Goal: Information Seeking & Learning: Find specific fact

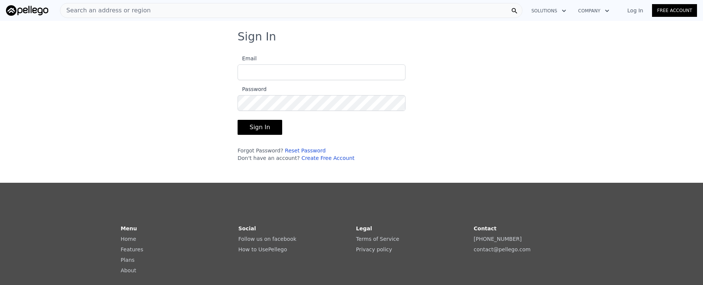
type input "[EMAIL_ADDRESS][DOMAIN_NAME]"
click at [357, 85] on label "Password" at bounding box center [322, 98] width 168 height 26
click at [268, 129] on button "Sign In" at bounding box center [260, 127] width 45 height 15
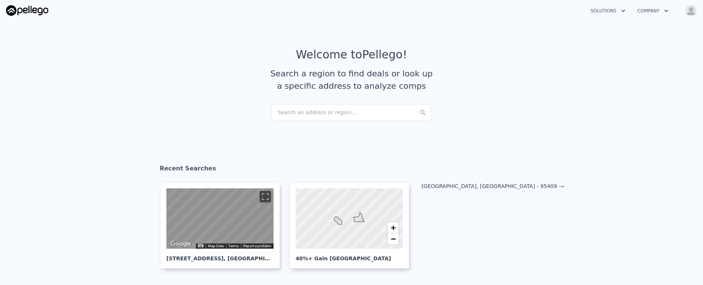
click at [352, 108] on div "Search an address or region..." at bounding box center [351, 112] width 160 height 16
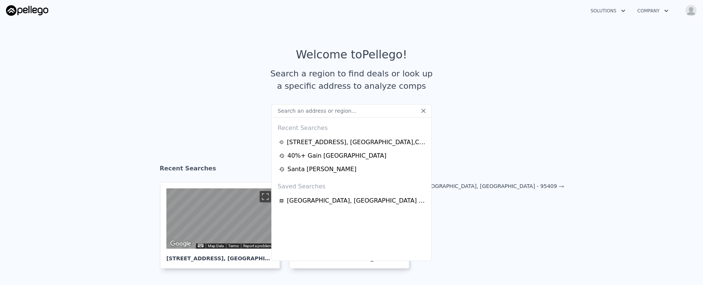
type input "[STREET_ADDRESS][PERSON_NAME]"
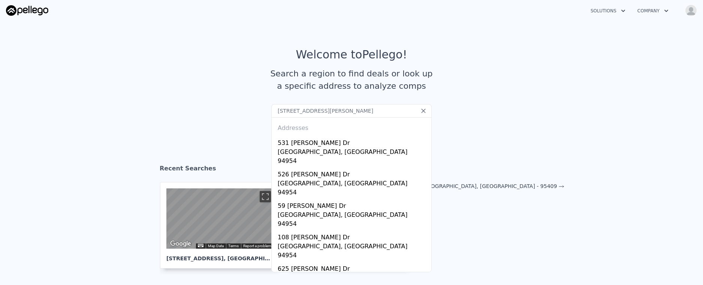
click at [352, 108] on input "[STREET_ADDRESS][PERSON_NAME]" at bounding box center [351, 110] width 160 height 13
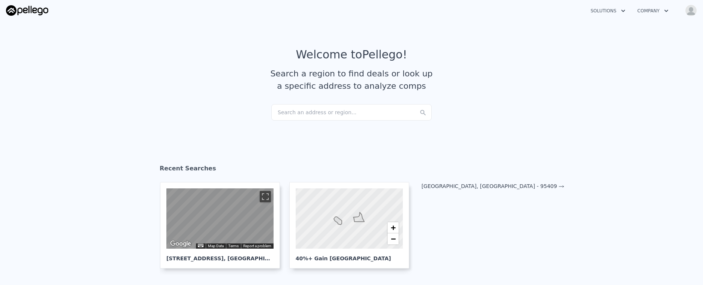
click at [201, 86] on article "Welcome to Pellego ! Search a region to find deals or look up a specific addres…" at bounding box center [352, 76] width 480 height 56
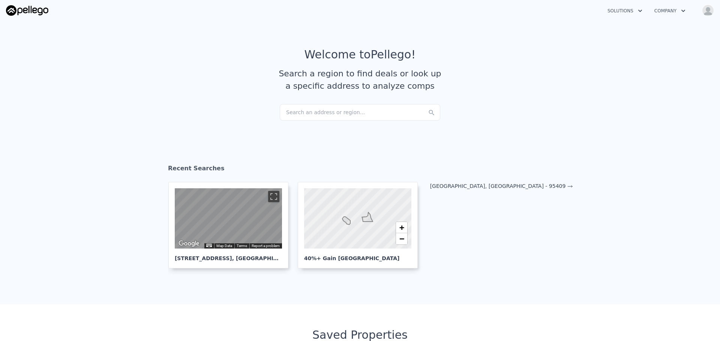
click at [666, 5] on button "Company" at bounding box center [669, 10] width 43 height 13
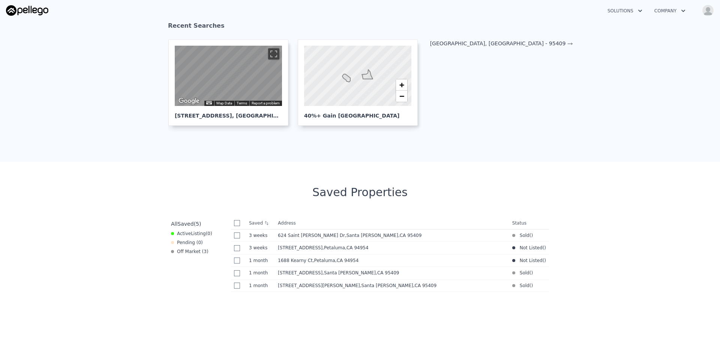
click at [535, 141] on section "Recent Searches ← Move left → Move right ↑ Move up ↓ Move down + Zoom in - Zoom…" at bounding box center [360, 76] width 720 height 171
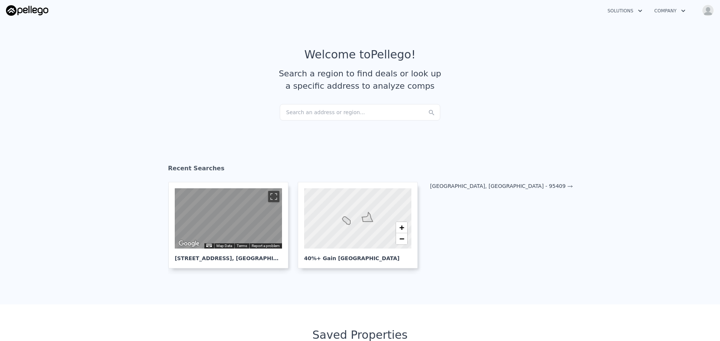
click at [361, 116] on div "Search an address or region..." at bounding box center [360, 112] width 160 height 16
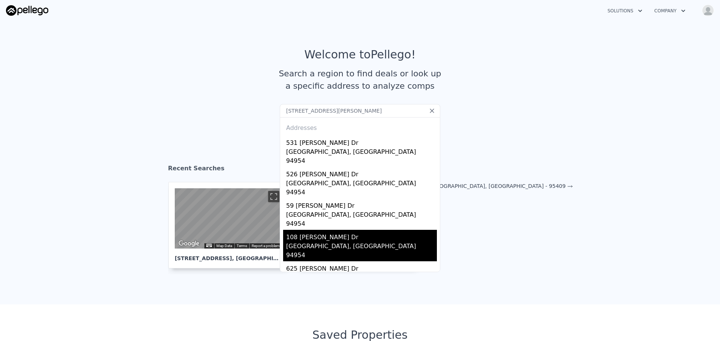
type input "[STREET_ADDRESS][PERSON_NAME]"
click at [352, 230] on div "108 [PERSON_NAME] Dr" at bounding box center [361, 236] width 151 height 12
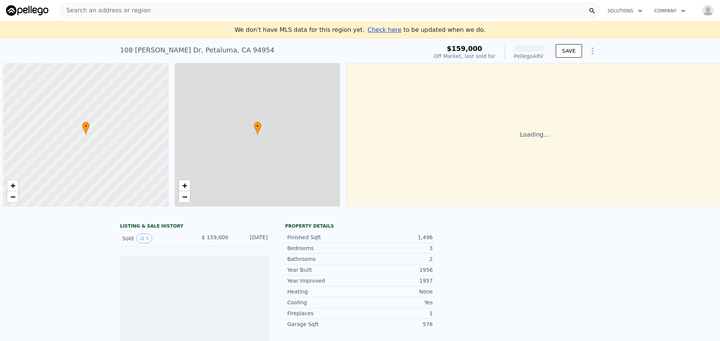
scroll to position [0, 3]
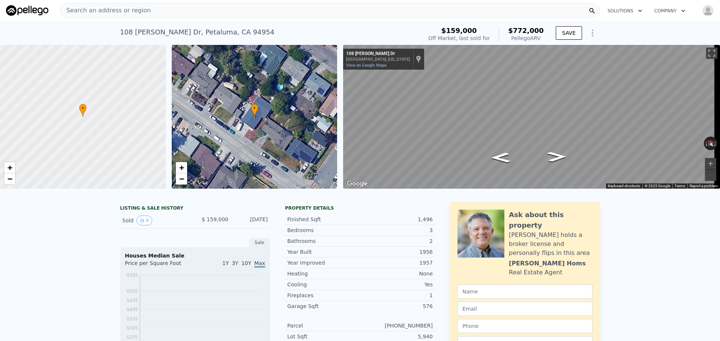
click at [247, 9] on div "Search an address or region" at bounding box center [330, 10] width 540 height 15
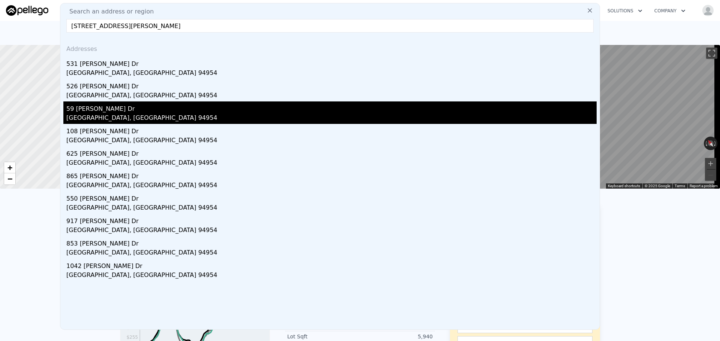
type input "[STREET_ADDRESS][PERSON_NAME]"
click at [82, 113] on div "59 [PERSON_NAME] Dr" at bounding box center [331, 108] width 530 height 12
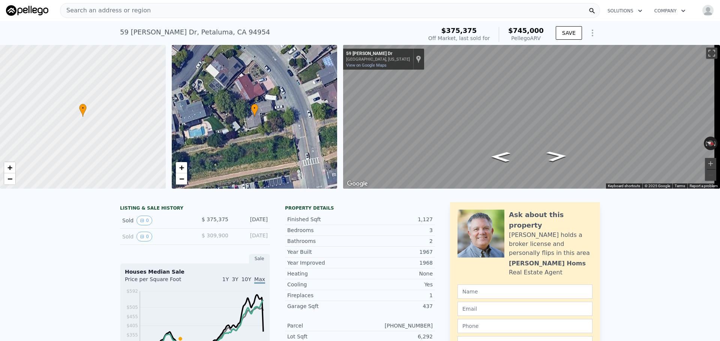
click at [115, 6] on span "Search an address or region" at bounding box center [105, 10] width 90 height 9
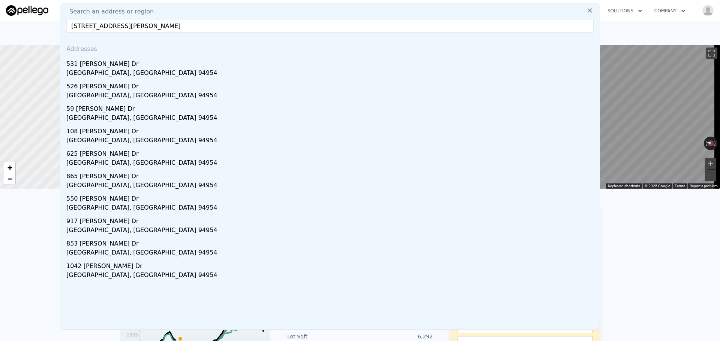
click at [105, 28] on input "[STREET_ADDRESS][PERSON_NAME]" at bounding box center [329, 25] width 527 height 13
type input "[STREET_ADDRESS][PERSON_NAME]"
drag, startPoint x: 112, startPoint y: 18, endPoint x: 111, endPoint y: 25, distance: 6.8
click at [111, 25] on div "Search an address or region [STREET_ADDRESS][PERSON_NAME] Addresses [STREET_ADD…" at bounding box center [330, 166] width 540 height 327
click at [111, 25] on input "[STREET_ADDRESS][PERSON_NAME]" at bounding box center [329, 25] width 527 height 13
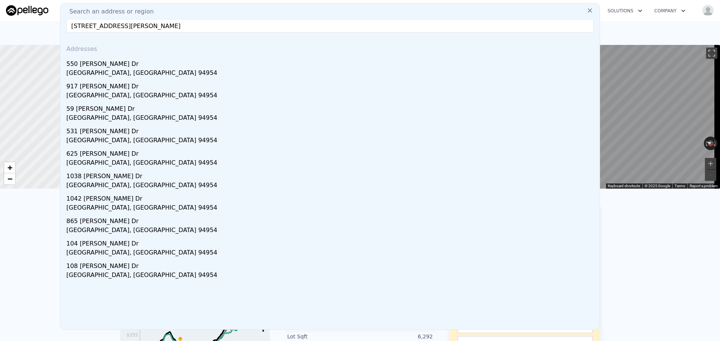
click at [111, 25] on input "[STREET_ADDRESS][PERSON_NAME]" at bounding box center [329, 25] width 527 height 13
click at [153, 27] on input "[STREET_ADDRESS][PERSON_NAME]" at bounding box center [329, 25] width 527 height 13
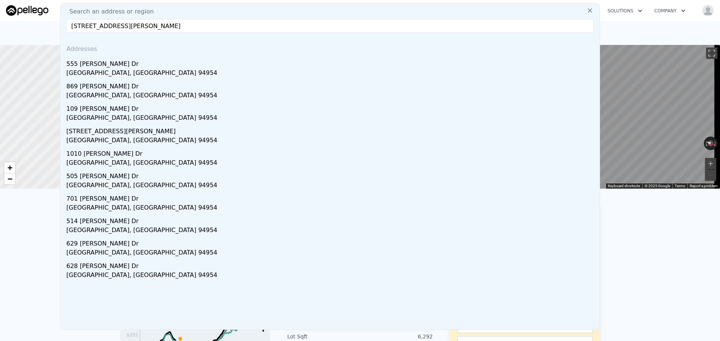
click at [134, 26] on input "[STREET_ADDRESS][PERSON_NAME]" at bounding box center [329, 25] width 527 height 13
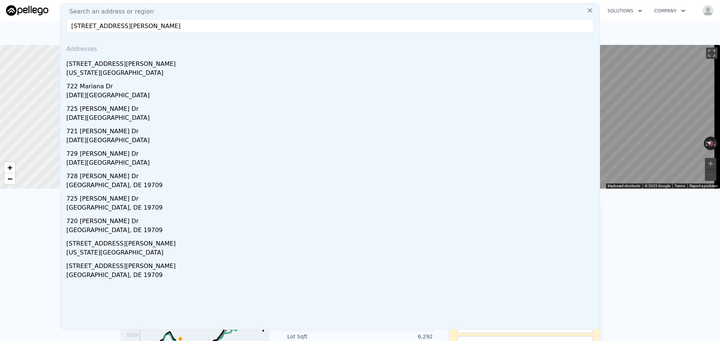
type input "[STREET_ADDRESS][PERSON_NAME]"
